Goal: Find specific page/section: Find specific page/section

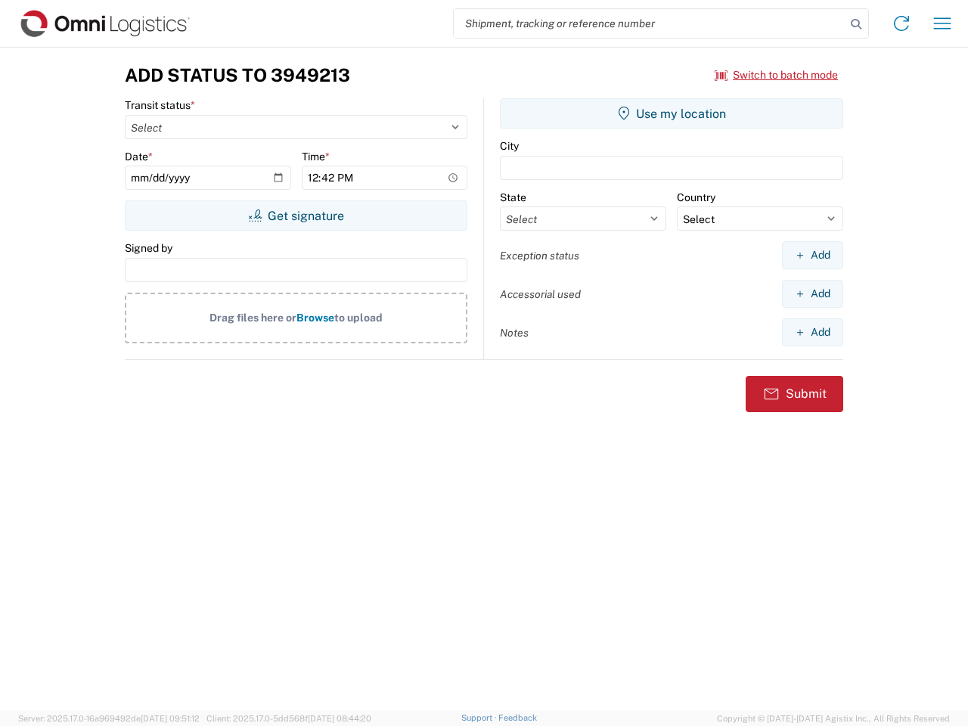
click at [650, 23] on input "search" at bounding box center [650, 23] width 392 height 29
click at [856, 24] on icon at bounding box center [855, 24] width 21 height 21
click at [901, 23] on icon at bounding box center [901, 23] width 24 height 24
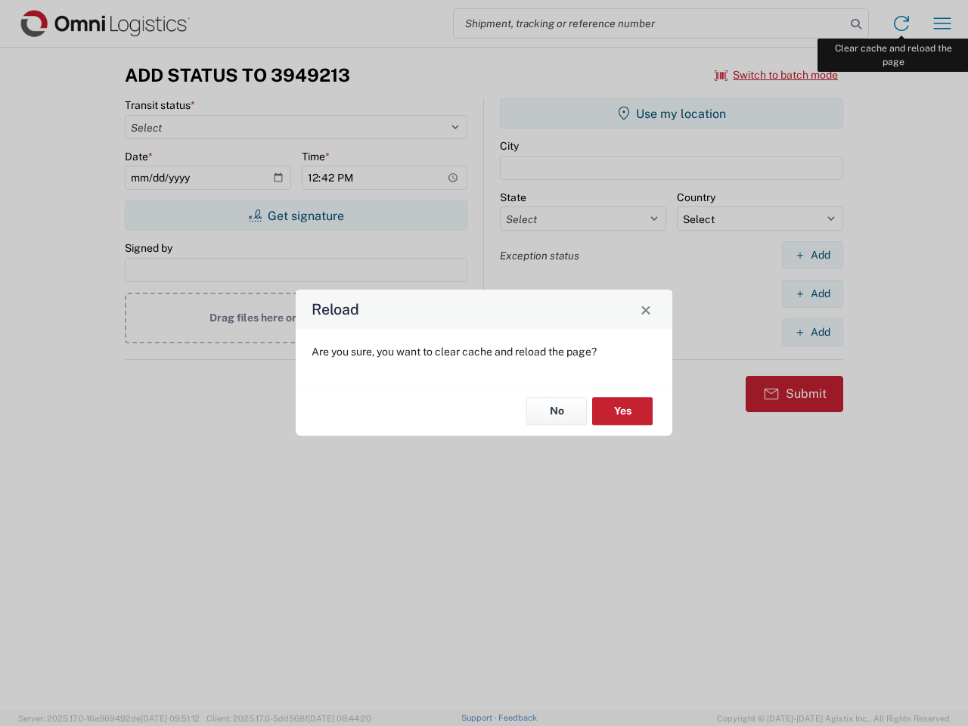
click at [942, 23] on div "Reload Are you sure, you want to clear cache and reload the page? No Yes" at bounding box center [484, 363] width 968 height 726
click at [777, 75] on div "Reload Are you sure, you want to clear cache and reload the page? No Yes" at bounding box center [484, 363] width 968 height 726
click at [296, 216] on div "Reload Are you sure, you want to clear cache and reload the page? No Yes" at bounding box center [484, 363] width 968 height 726
click at [671, 113] on div "Reload Are you sure, you want to clear cache and reload the page? No Yes" at bounding box center [484, 363] width 968 height 726
click at [812, 255] on div "Reload Are you sure, you want to clear cache and reload the page? No Yes" at bounding box center [484, 363] width 968 height 726
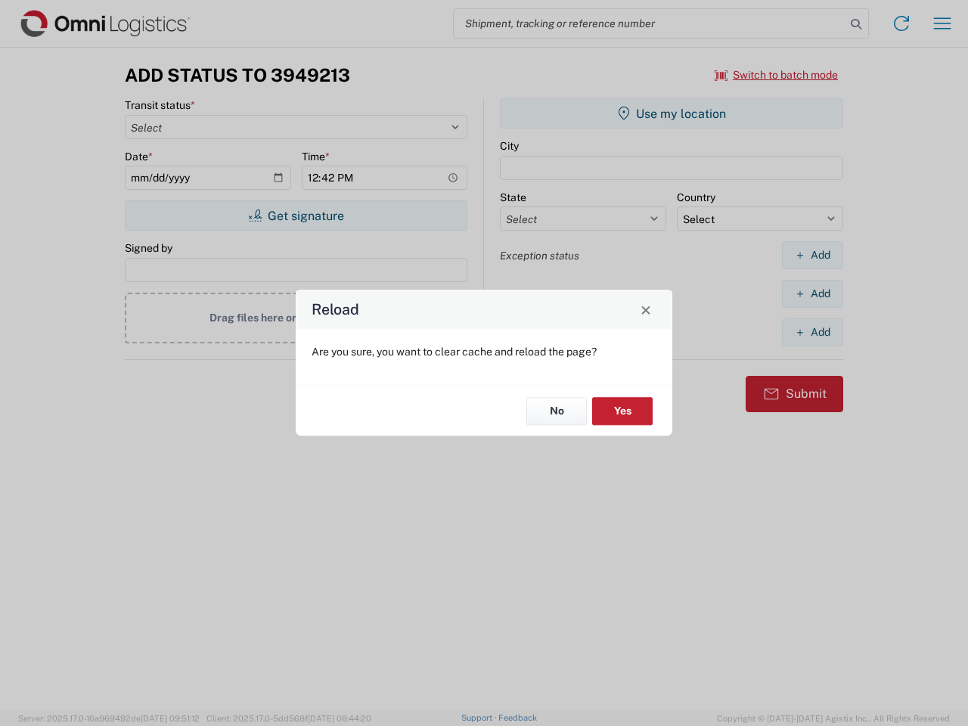
click at [812, 293] on div "Reload Are you sure, you want to clear cache and reload the page? No Yes" at bounding box center [484, 363] width 968 height 726
click at [812, 332] on div "Reload Are you sure, you want to clear cache and reload the page? No Yes" at bounding box center [484, 363] width 968 height 726
